Goal: Communication & Community: Answer question/provide support

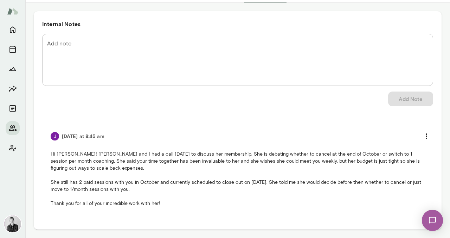
scroll to position [62, 0]
click at [88, 46] on textarea "Add note" at bounding box center [237, 60] width 381 height 40
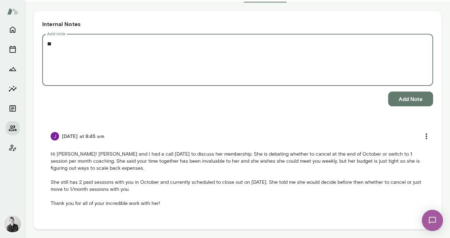
type textarea "*"
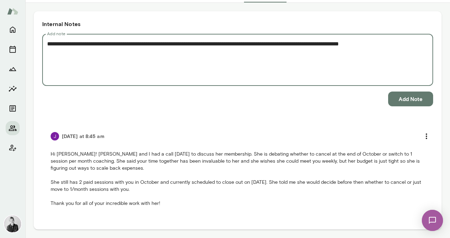
type textarea "**********"
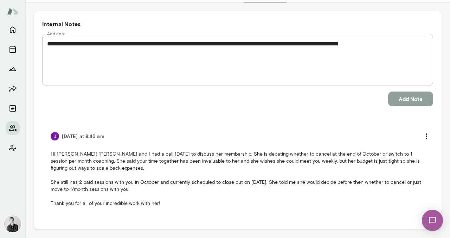
click at [410, 102] on button "Add Note" at bounding box center [410, 98] width 45 height 15
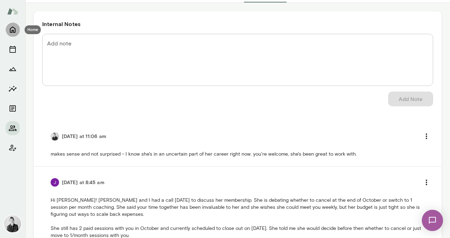
click at [14, 30] on icon "Home" at bounding box center [12, 29] width 8 height 8
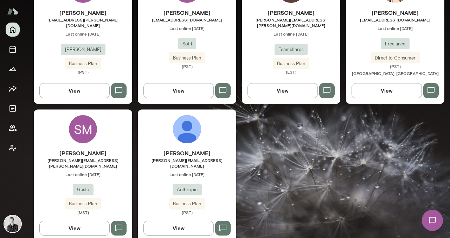
scroll to position [391, 0]
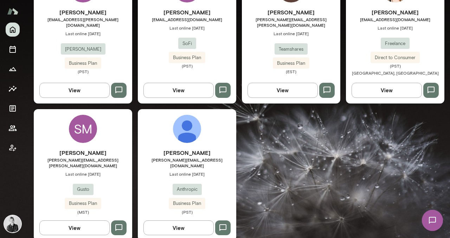
click at [76, 123] on div "SM" at bounding box center [83, 129] width 28 height 28
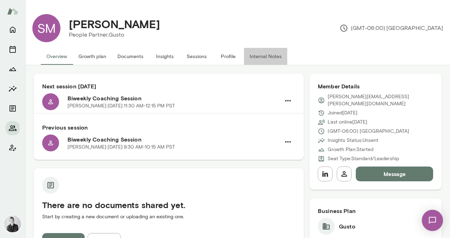
click at [253, 55] on button "Internal Notes" at bounding box center [265, 56] width 43 height 17
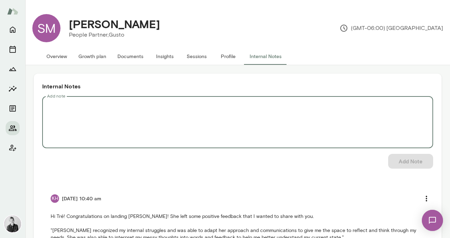
click at [102, 133] on textarea "Add note" at bounding box center [237, 122] width 381 height 40
type textarea "*"
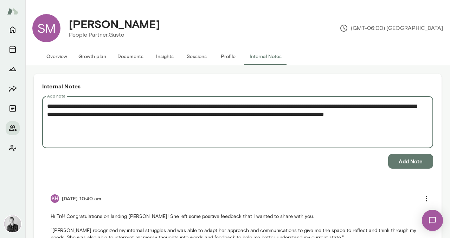
type textarea "**********"
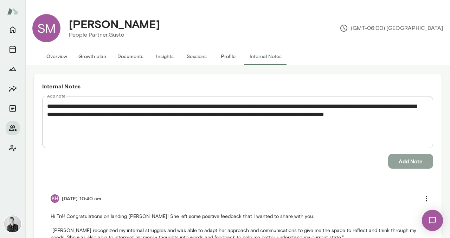
click at [398, 161] on button "Add Note" at bounding box center [410, 161] width 45 height 15
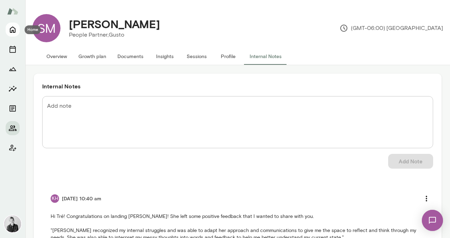
click at [13, 33] on icon "Home" at bounding box center [12, 29] width 8 height 8
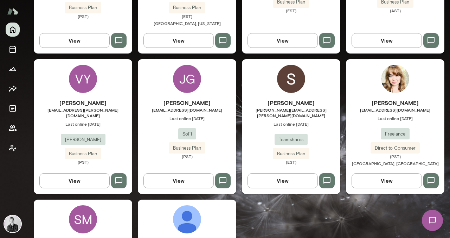
scroll to position [310, 0]
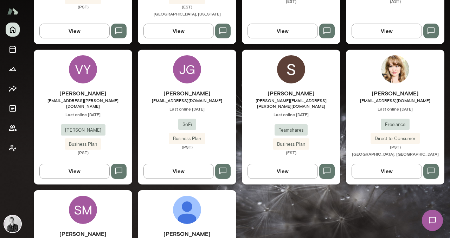
click at [430, 219] on img at bounding box center [432, 220] width 29 height 29
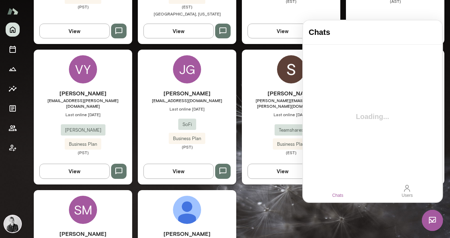
scroll to position [0, 0]
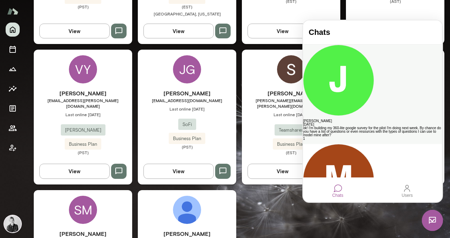
click at [346, 126] on div "ok! I'm building my 360-lite google survey for the pilot I'm doing next week. B…" at bounding box center [372, 131] width 139 height 11
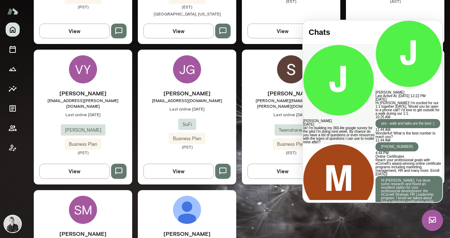
scroll to position [556, 0]
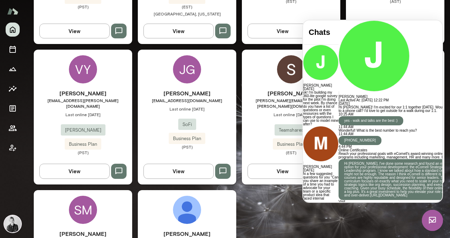
scroll to position [611, 0]
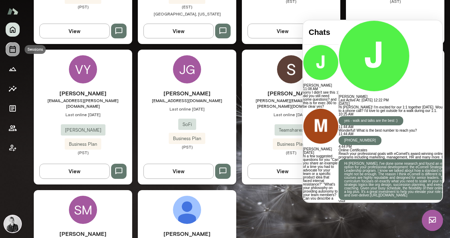
click at [9, 53] on icon "Sessions" at bounding box center [12, 49] width 8 height 8
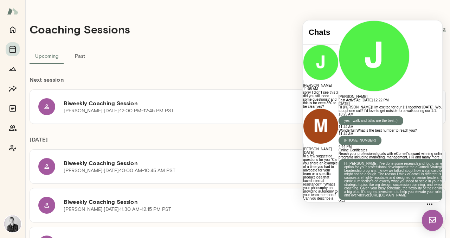
click at [162, 26] on div "Coaching Sessions View public page Manage all bookings" at bounding box center [238, 29] width 416 height 36
click at [15, 30] on icon "Home" at bounding box center [13, 30] width 6 height 6
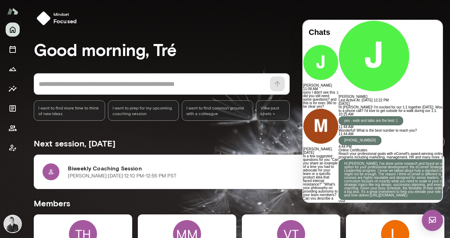
click at [429, 217] on img at bounding box center [432, 220] width 21 height 21
